Goal: Task Accomplishment & Management: Use online tool/utility

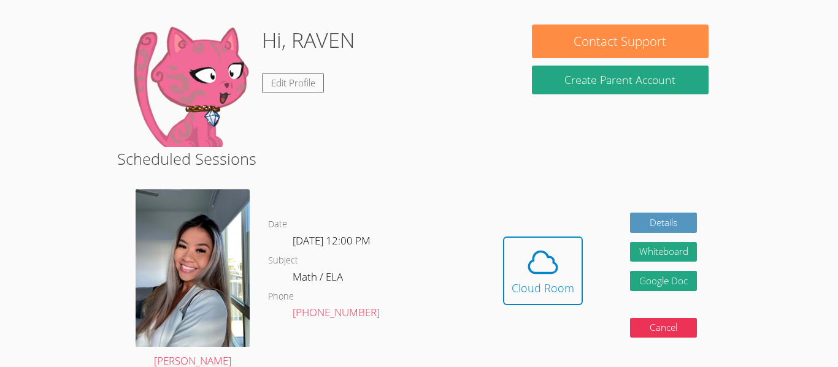
scroll to position [128, 0]
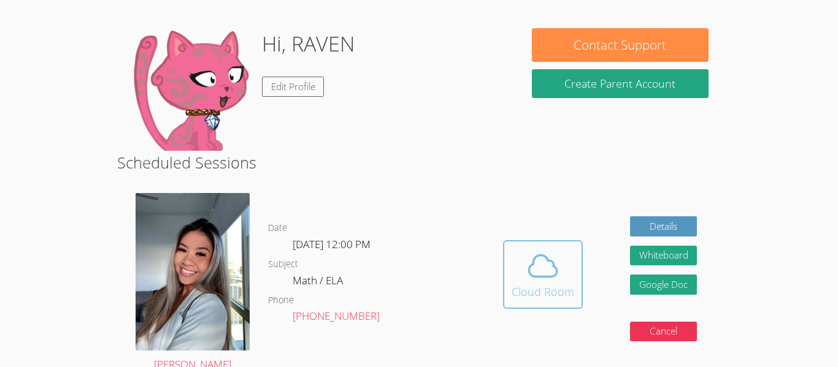
click at [550, 270] on icon at bounding box center [543, 266] width 34 height 34
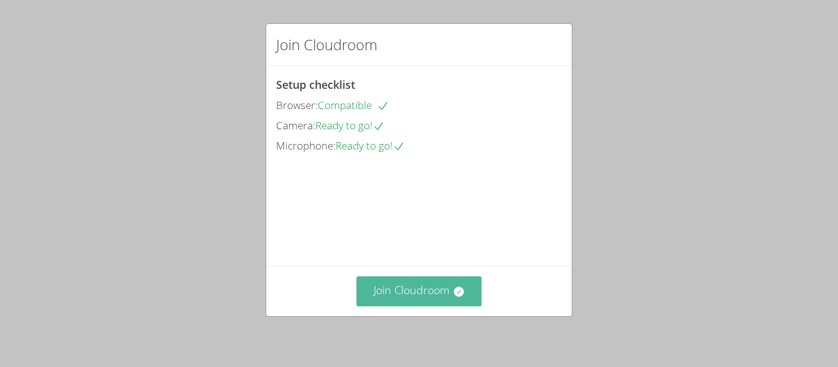
click at [426, 293] on button "Join Cloudroom" at bounding box center [419, 292] width 126 height 30
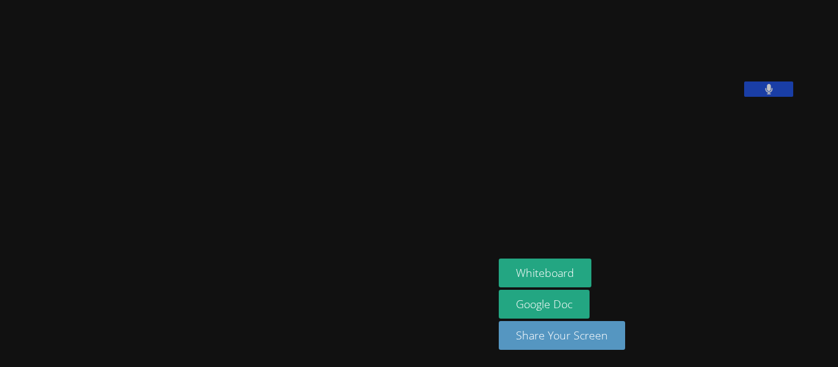
click at [489, 306] on div at bounding box center [247, 319] width 484 height 49
click at [553, 274] on button "Whiteboard" at bounding box center [545, 273] width 93 height 29
click at [793, 97] on button at bounding box center [768, 89] width 49 height 15
click at [775, 94] on icon at bounding box center [768, 89] width 13 height 10
